Goal: Check status: Check status

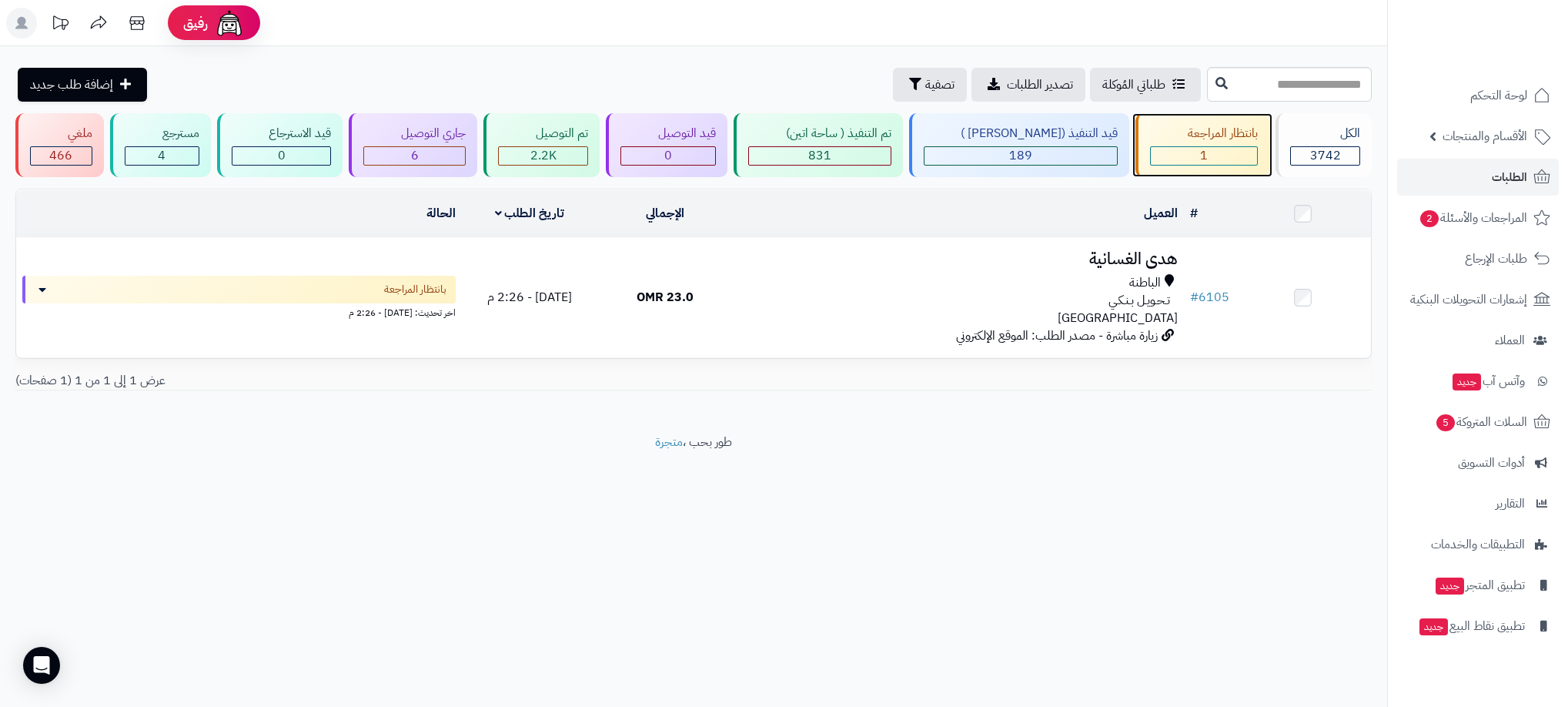
click at [1199, 151] on span "1" at bounding box center [1203, 155] width 8 height 19
click at [716, 164] on div "0" at bounding box center [669, 156] width 96 height 20
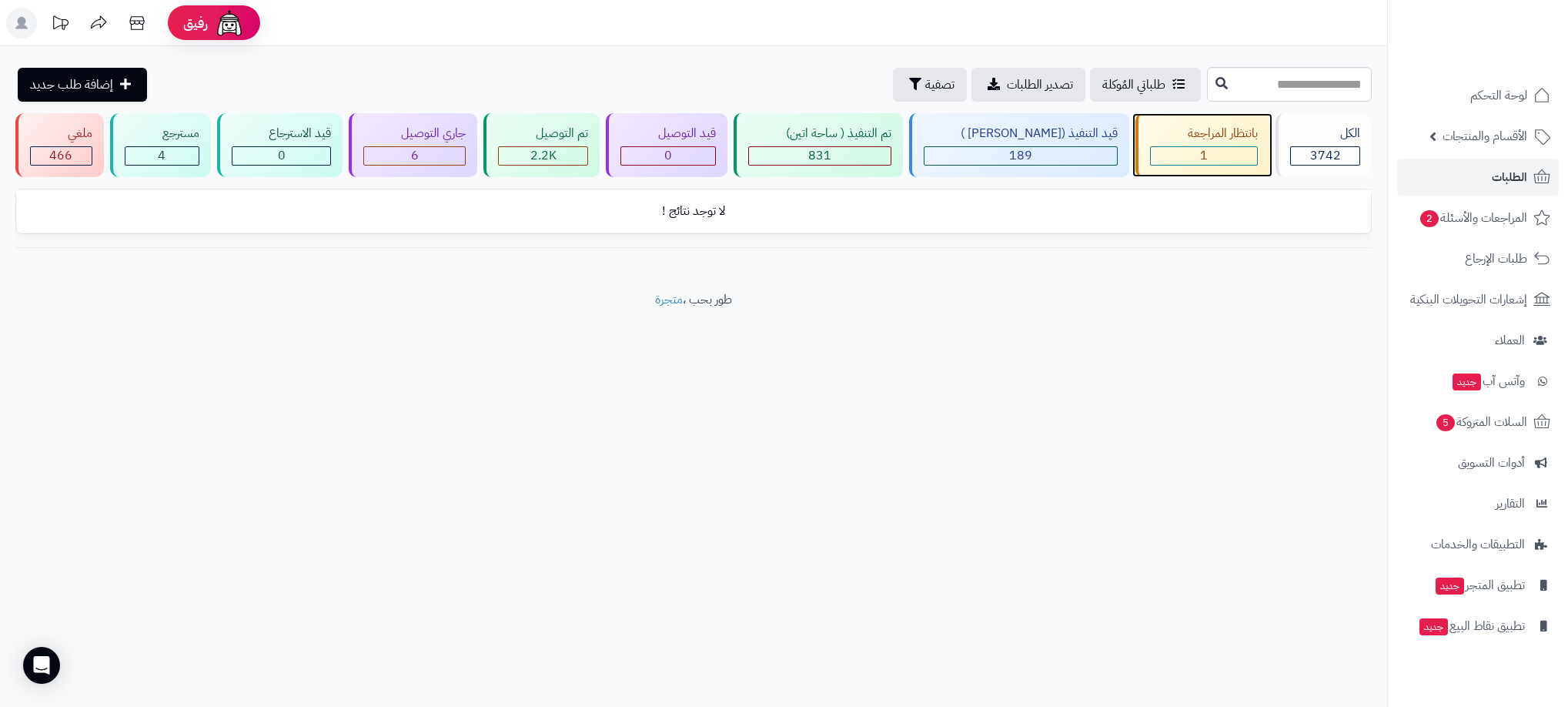
click at [1178, 153] on div "1" at bounding box center [1203, 155] width 107 height 18
